Goal: Information Seeking & Learning: Find specific fact

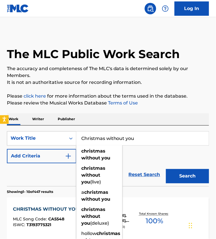
drag, startPoint x: 131, startPoint y: 134, endPoint x: 144, endPoint y: 141, distance: 14.8
click at [136, 137] on div "SearchWithCriteria3aeda24e-5468-4c45-9d87-1c61ca268c1e Work Title Christmas wit…" at bounding box center [108, 156] width 202 height 61
drag, startPoint x: 144, startPoint y: 141, endPoint x: 81, endPoint y: 141, distance: 63.7
click at [81, 141] on input "Christmas without you" at bounding box center [142, 139] width 132 height 14
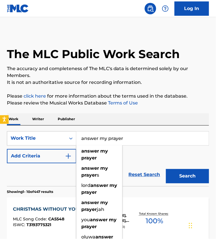
type input "answer my prayer"
click at [68, 164] on button "Add Criteria" at bounding box center [41, 156] width 69 height 14
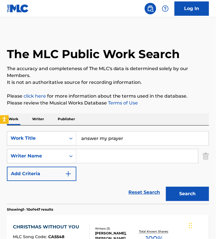
click at [108, 163] on input "Search Form" at bounding box center [137, 157] width 122 height 14
type input "[MEDICAL_DATA]"
click at [186, 202] on button "Search" at bounding box center [187, 194] width 43 height 14
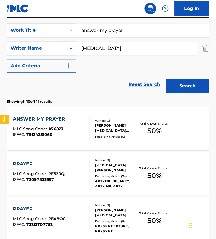
scroll to position [110, 0]
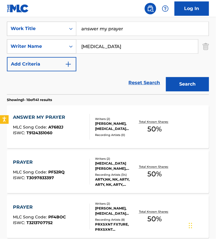
click at [81, 129] on div "ANSWER MY PRAYER MLC Song Code : A7682J ISWC : T9124351060" at bounding box center [51, 127] width 77 height 26
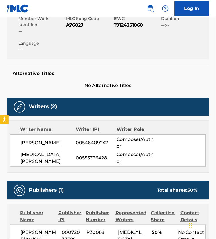
click at [81, 59] on div "Member Work Identifier -- MLC Song Code A7682J ISWC T9124351060 Duration --:-- …" at bounding box center [108, 34] width 202 height 49
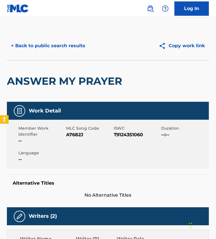
scroll to position [0, 0]
click at [39, 58] on div "< Back to public search results Copy work link" at bounding box center [108, 46] width 202 height 29
click at [75, 49] on button "< Back to public search results" at bounding box center [48, 46] width 82 height 14
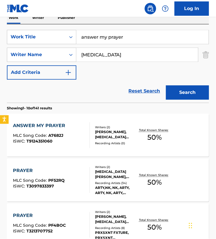
scroll to position [87, 0]
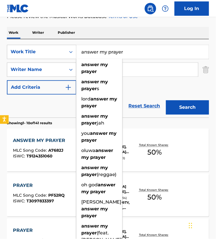
drag, startPoint x: 129, startPoint y: 58, endPoint x: 89, endPoint y: 59, distance: 40.2
click at [68, 59] on div "SearchWithCriteria3aeda24e-5468-4c45-9d87-1c61ca268c1e Work Title answer my pra…" at bounding box center [108, 52] width 202 height 14
drag, startPoint x: 144, startPoint y: 55, endPoint x: 59, endPoint y: 50, distance: 85.0
click at [59, 50] on div "SearchWithCriteria3aeda24e-5468-4c45-9d87-1c61ca268c1e Work Title answer my pra…" at bounding box center [108, 52] width 202 height 14
click at [36, 50] on div "Work Title" at bounding box center [41, 52] width 69 height 14
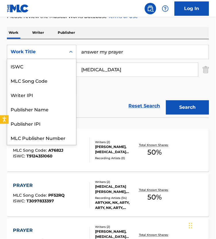
scroll to position [16, 0]
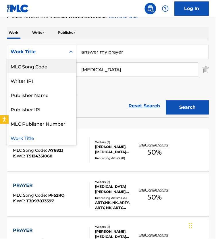
click at [39, 69] on div "MLC Song Code" at bounding box center [41, 66] width 69 height 14
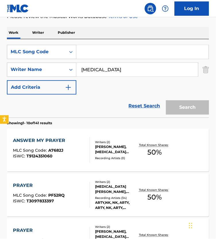
click at [207, 73] on img "Search Form" at bounding box center [205, 70] width 6 height 14
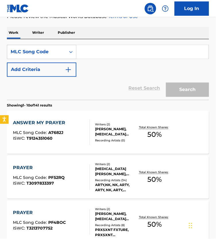
click at [167, 58] on input "Search Form" at bounding box center [142, 52] width 132 height 14
paste input "W7932G"
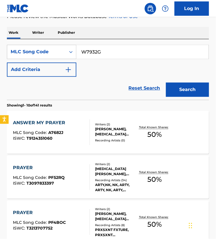
type input "W7932G"
click at [185, 97] on button "Search" at bounding box center [187, 90] width 43 height 14
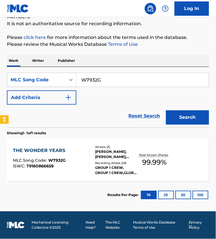
scroll to position [69, 0]
click at [94, 165] on div "Writers ( 3 ) [PERSON_NAME], [PERSON_NAME], [PERSON_NAME] Recording Artists ( 2…" at bounding box center [114, 160] width 48 height 31
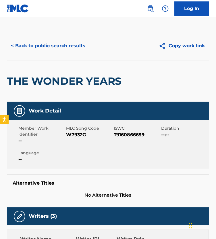
scroll to position [-1, 0]
click at [51, 52] on button "< Back to public search results" at bounding box center [48, 46] width 82 height 14
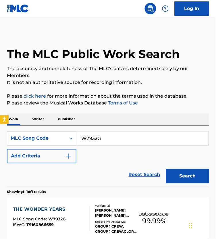
drag, startPoint x: 64, startPoint y: 94, endPoint x: 60, endPoint y: 96, distance: 4.0
click at [64, 94] on div "The MLC Public Work Search The accuracy and completeness of The MLC's data is d…" at bounding box center [108, 150] width 216 height 236
click at [37, 86] on p "It is not an authoritative source for recording information." at bounding box center [108, 82] width 202 height 7
click at [58, 90] on div "The MLC Public Work Search The accuracy and completeness of The MLC's data is d…" at bounding box center [108, 150] width 216 height 236
drag, startPoint x: 75, startPoint y: 91, endPoint x: 75, endPoint y: 94, distance: 3.2
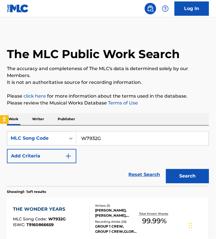
click at [75, 91] on div "The MLC Public Work Search The accuracy and completeness of The MLC's data is d…" at bounding box center [108, 150] width 216 height 236
click at [66, 144] on div "MLC Song Code" at bounding box center [36, 138] width 59 height 11
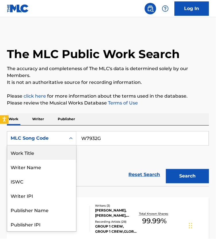
click at [35, 158] on div "Work Title" at bounding box center [41, 153] width 69 height 14
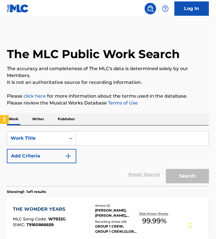
click at [115, 145] on input "Search Form" at bounding box center [142, 139] width 132 height 14
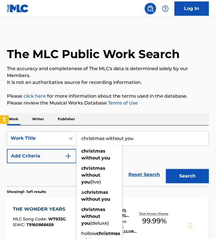
type input "christmas without you"
click at [52, 156] on button "Add Criteria" at bounding box center [41, 156] width 69 height 14
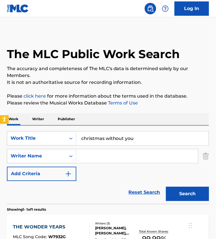
click at [102, 163] on input "Search Form" at bounding box center [137, 157] width 122 height 14
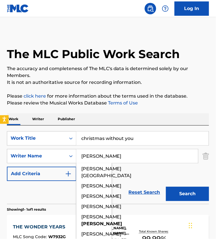
type input "[PERSON_NAME]"
click at [186, 202] on button "Search" at bounding box center [187, 194] width 43 height 14
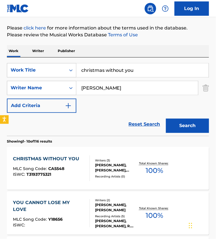
scroll to position [83, 0]
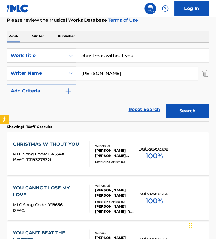
click at [123, 159] on div "[PERSON_NAME], [PERSON_NAME], [PERSON_NAME]" at bounding box center [116, 154] width 42 height 10
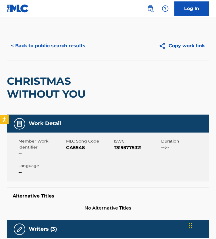
click at [43, 51] on button "< Back to public search results" at bounding box center [48, 46] width 82 height 14
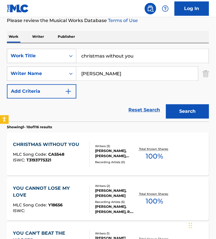
scroll to position [94, 0]
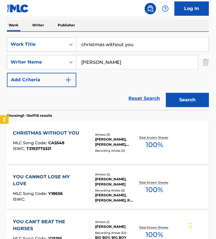
click at [91, 153] on div "Writers ( 3 ) [PERSON_NAME], [PERSON_NAME], [PERSON_NAME] Recording Artists ( 0…" at bounding box center [114, 143] width 48 height 20
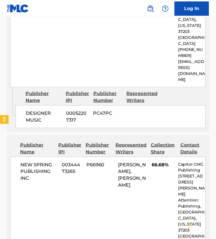
scroll to position [408, 0]
